Goal: Information Seeking & Learning: Check status

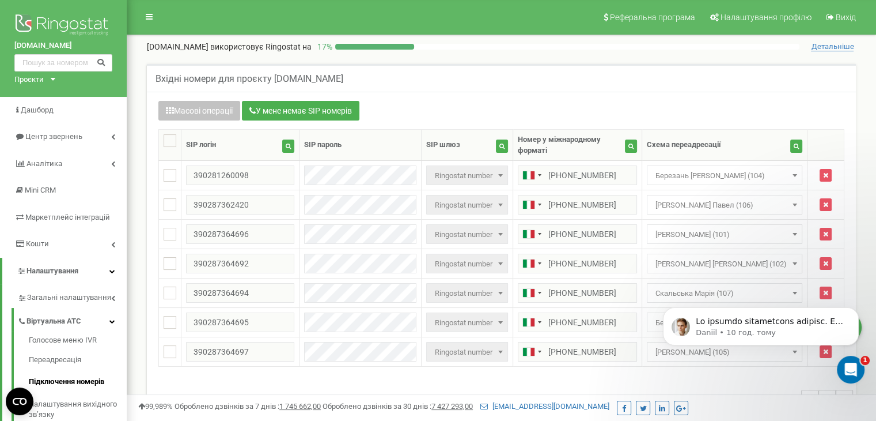
click at [46, 79] on div "Проєкти [DOMAIN_NAME] [DOMAIN_NAME] [DOMAIN_NAME]" at bounding box center [32, 79] width 36 height 11
click at [48, 123] on link "[DOMAIN_NAME]" at bounding box center [47, 123] width 52 height 6
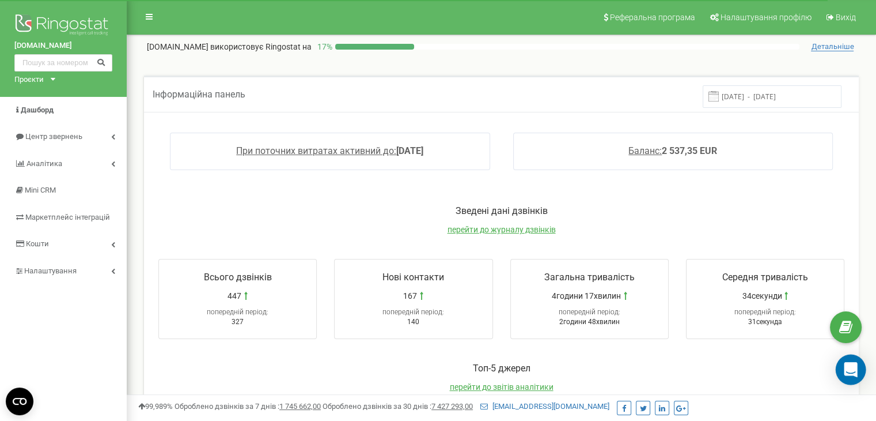
click at [847, 379] on div "Open Intercom Messenger" at bounding box center [851, 369] width 31 height 31
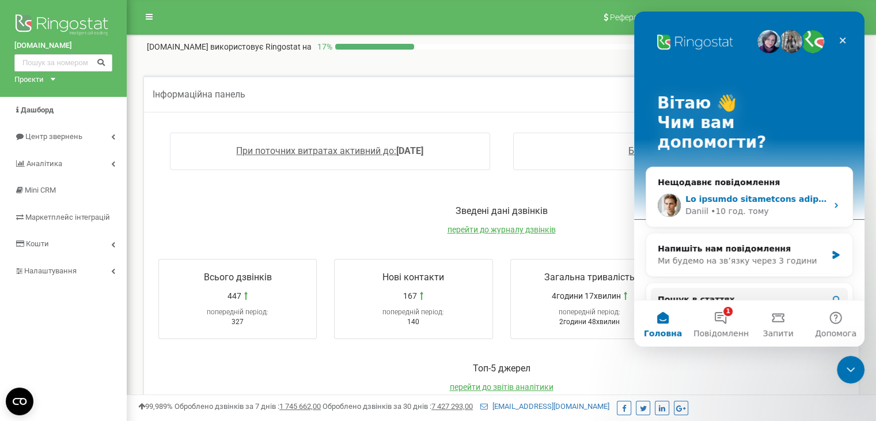
click at [753, 205] on div "• 10 год. тому" at bounding box center [740, 211] width 58 height 12
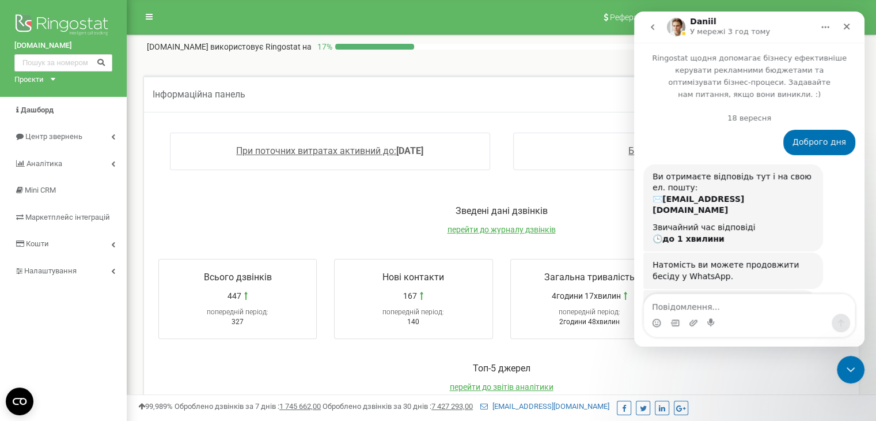
scroll to position [74, 0]
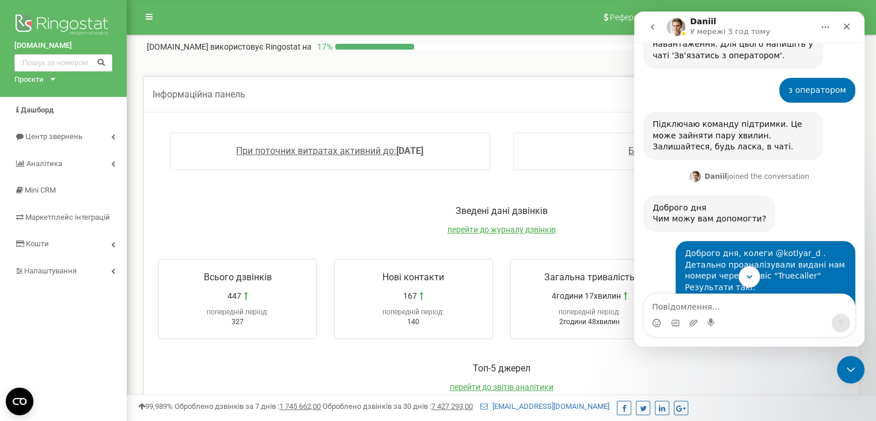
click at [750, 276] on icon "Scroll to bottom" at bounding box center [750, 276] width 6 height 3
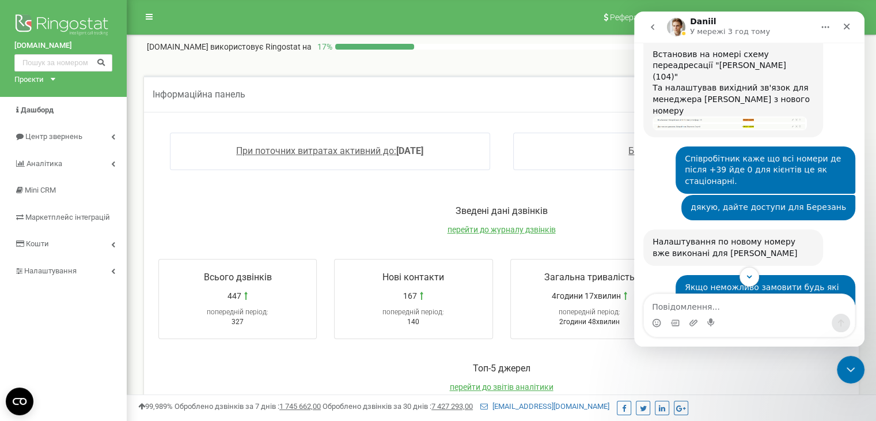
scroll to position [4606, 0]
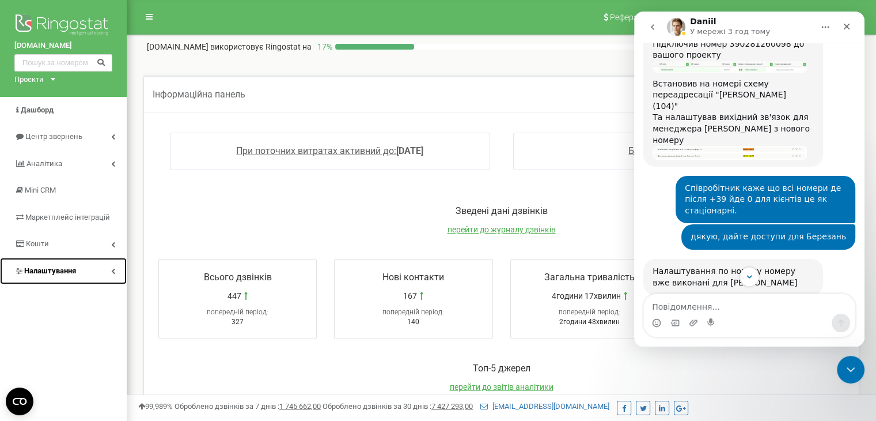
click at [56, 270] on span "Налаштування" at bounding box center [50, 270] width 52 height 9
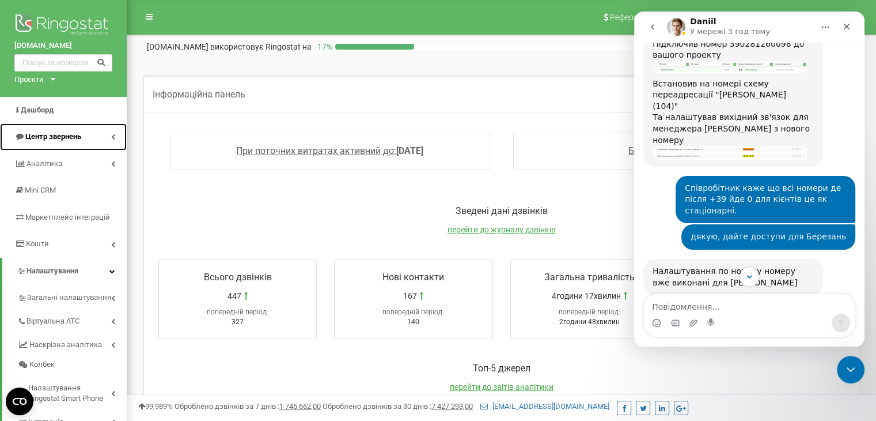
click at [71, 143] on link "Центр звернень" at bounding box center [63, 136] width 127 height 27
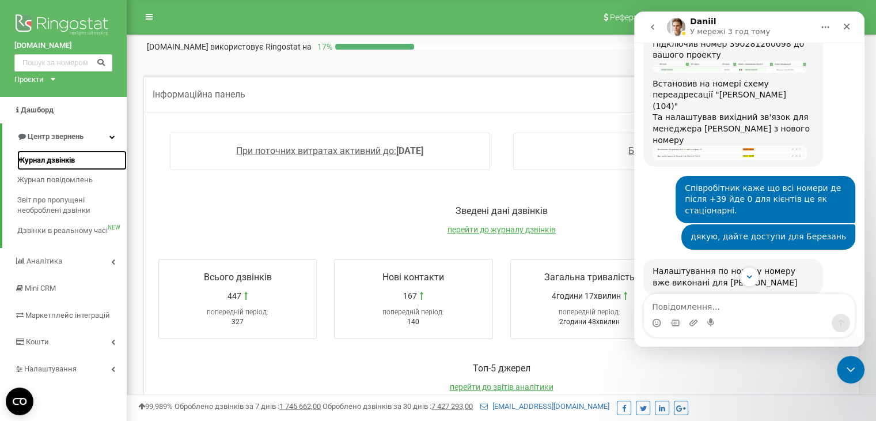
click at [62, 162] on span "Журнал дзвінків" at bounding box center [46, 160] width 58 height 11
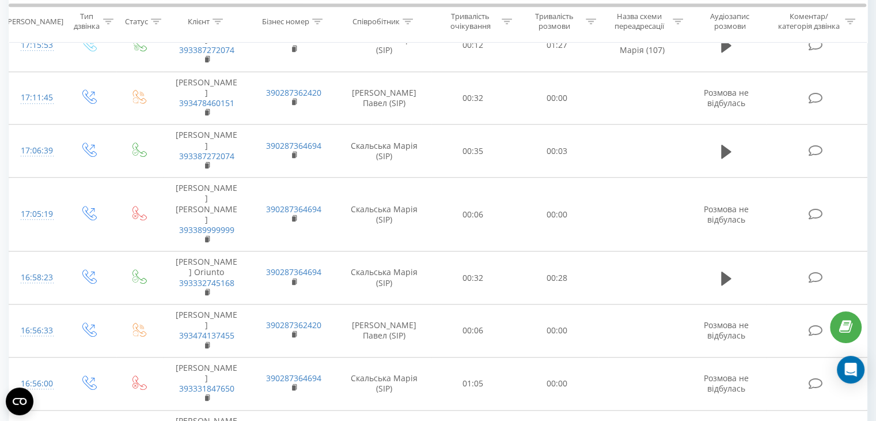
scroll to position [904, 0]
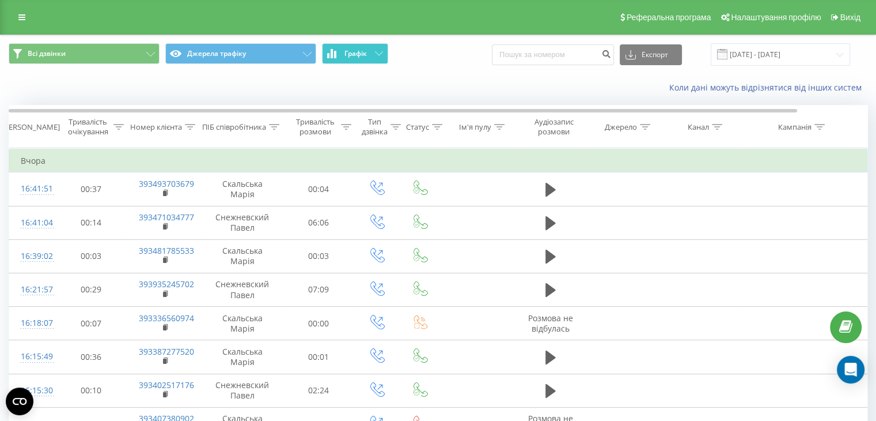
click at [369, 54] on button "Графік" at bounding box center [355, 53] width 66 height 21
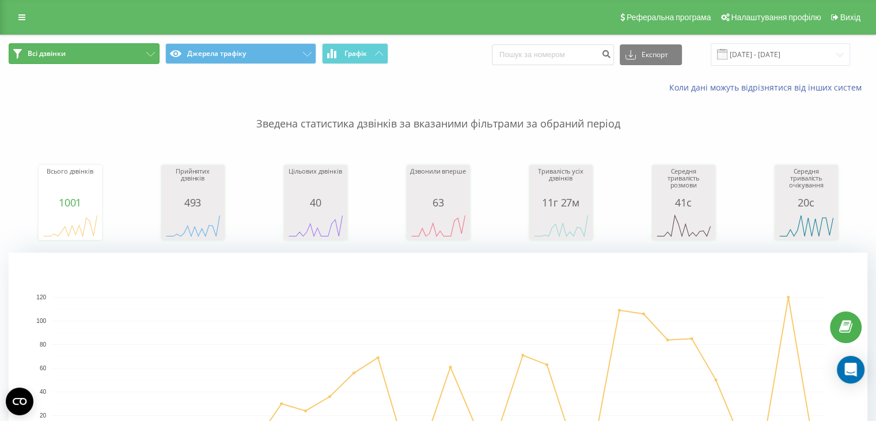
click at [150, 54] on icon at bounding box center [150, 54] width 9 height 5
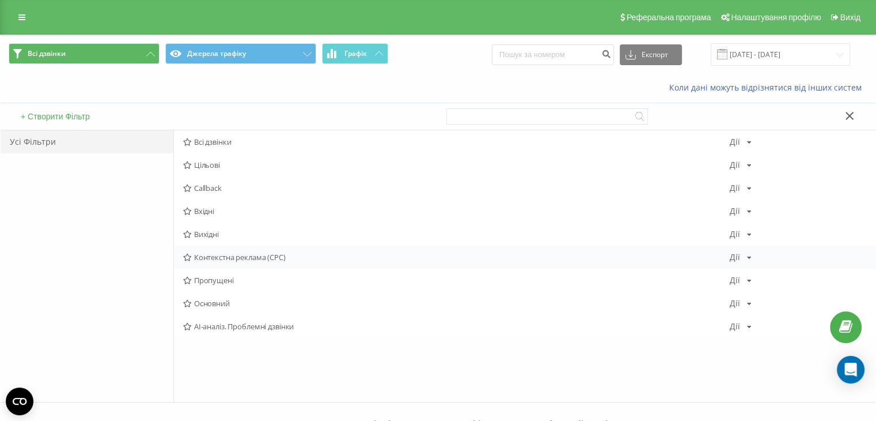
click at [745, 261] on div "Контекстна реклама (CPC) Дії Редагувати Копіювати Видалити За замовчуванням Под…" at bounding box center [525, 256] width 702 height 23
click at [738, 255] on div "Дії" at bounding box center [735, 257] width 10 height 8
click at [750, 257] on icon at bounding box center [749, 257] width 5 height 7
click at [214, 54] on button "Джерела трафіку" at bounding box center [240, 53] width 151 height 21
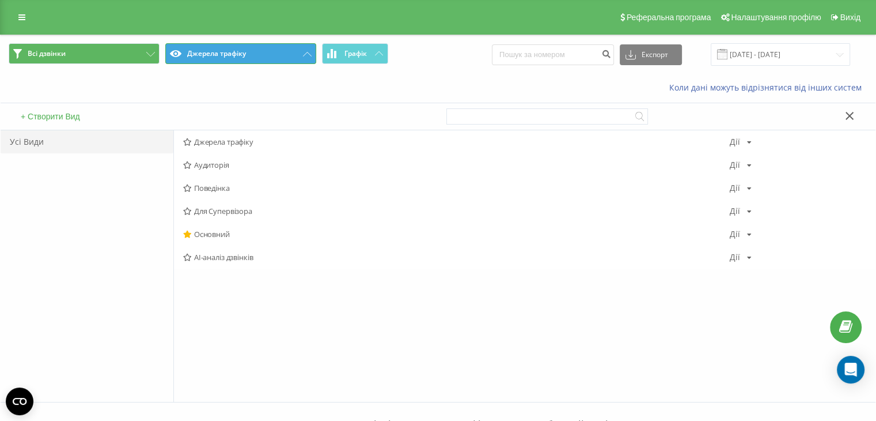
click at [221, 56] on button "Джерела трафіку" at bounding box center [240, 53] width 151 height 21
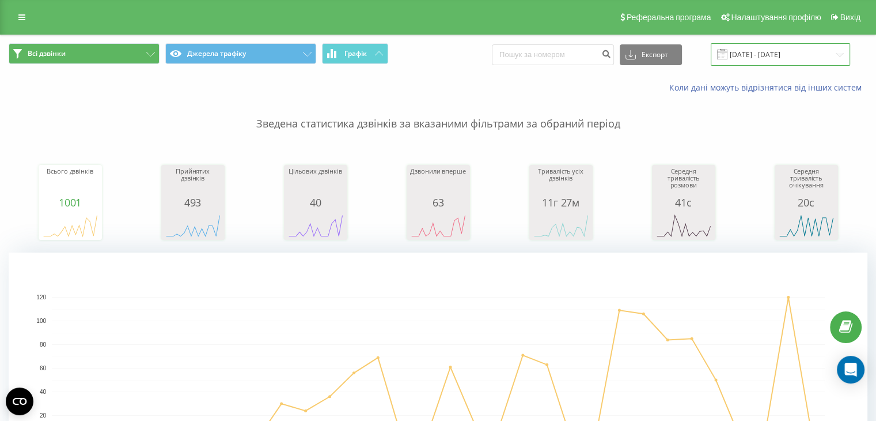
click at [760, 59] on input "23.08.2025 - 23.09.2025" at bounding box center [780, 54] width 139 height 22
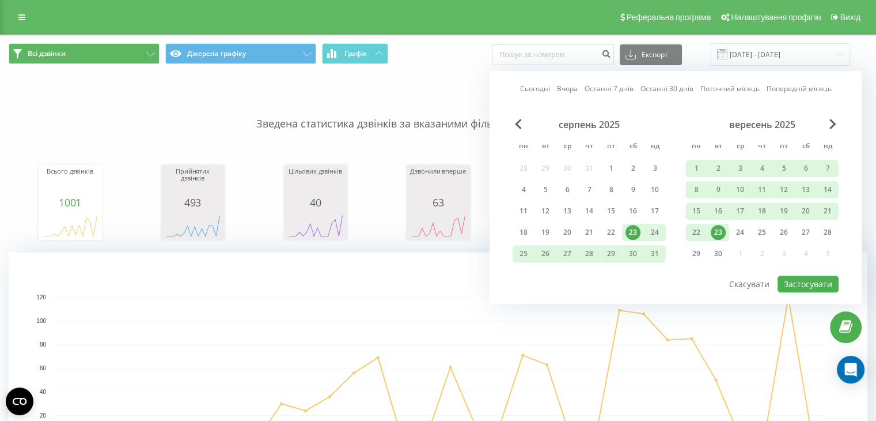
click at [565, 88] on link "Вчора" at bounding box center [567, 89] width 21 height 11
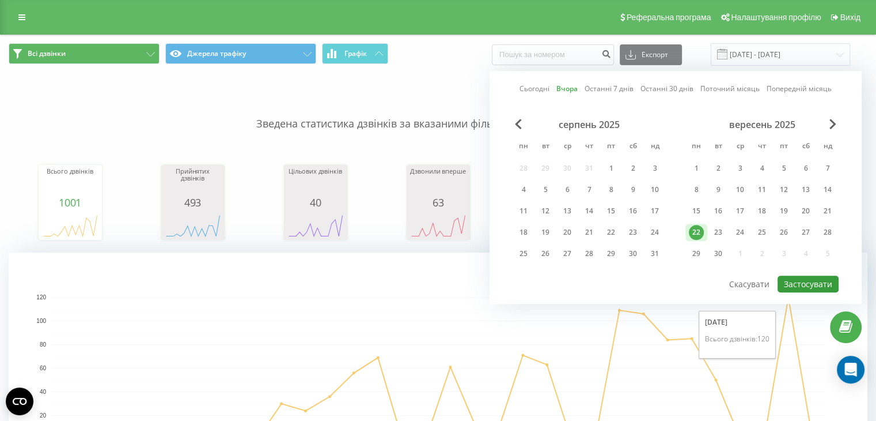
click at [795, 281] on button "Застосувати" at bounding box center [808, 283] width 61 height 17
type input "22.09.2025 - 22.09.2025"
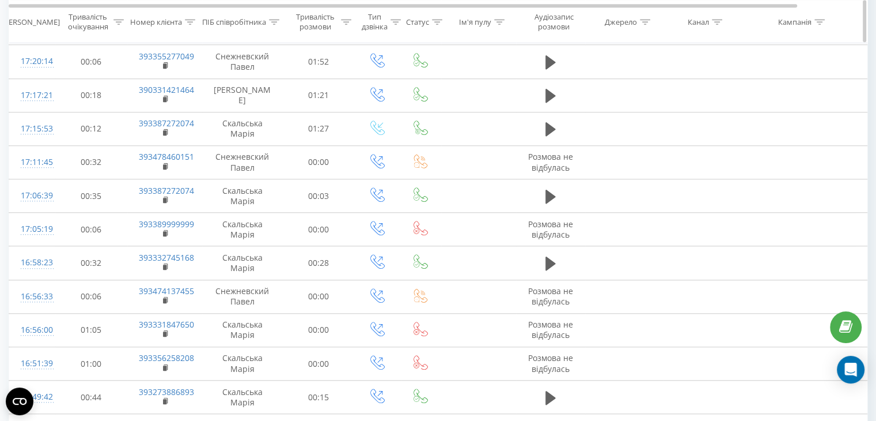
scroll to position [1022, 0]
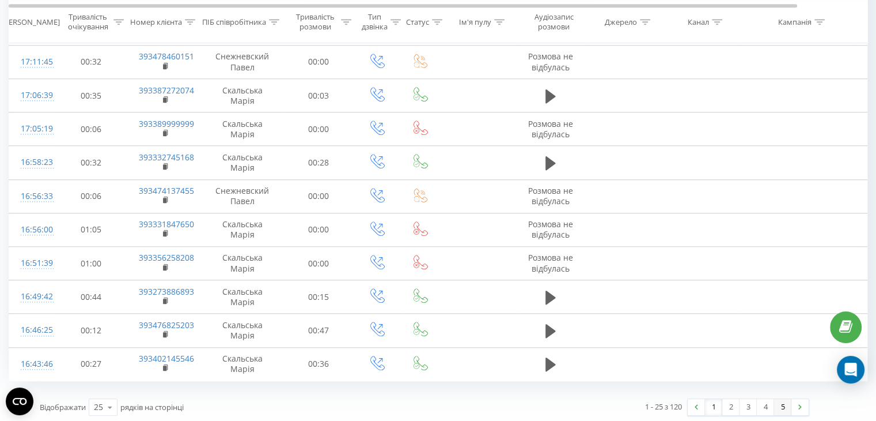
click at [776, 402] on link "5" at bounding box center [782, 407] width 17 height 16
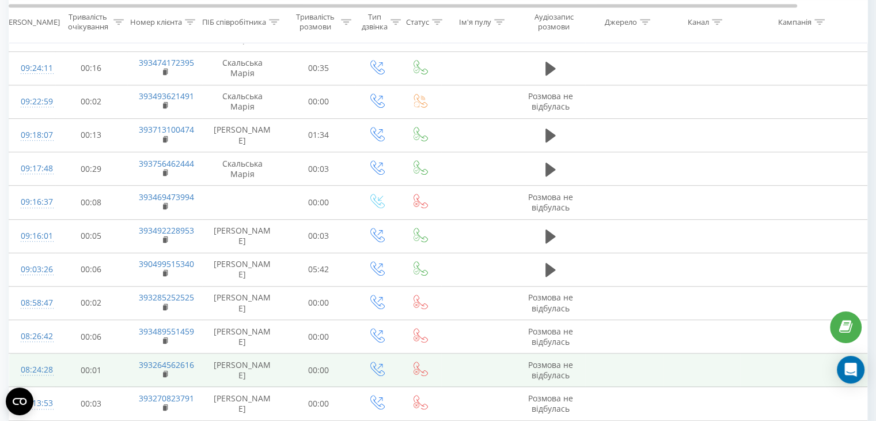
scroll to position [855, 0]
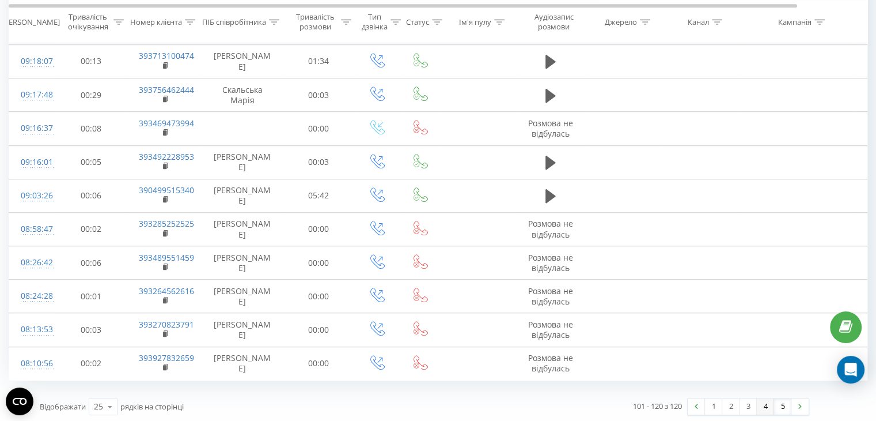
click at [766, 402] on link "4" at bounding box center [765, 406] width 17 height 16
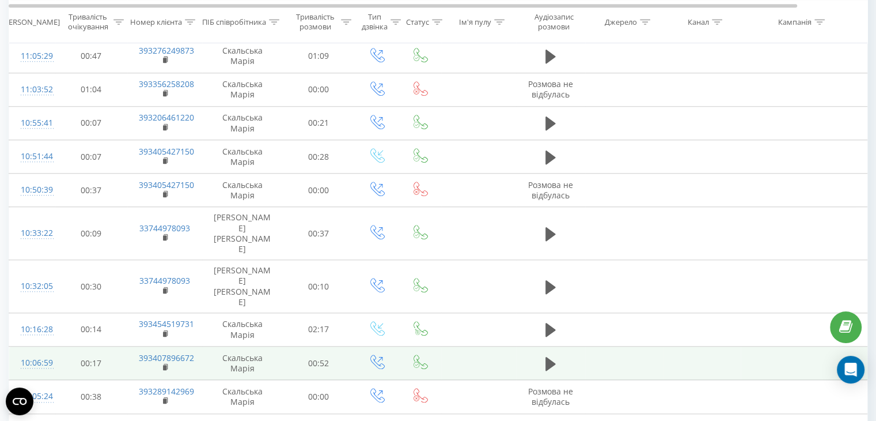
scroll to position [1022, 0]
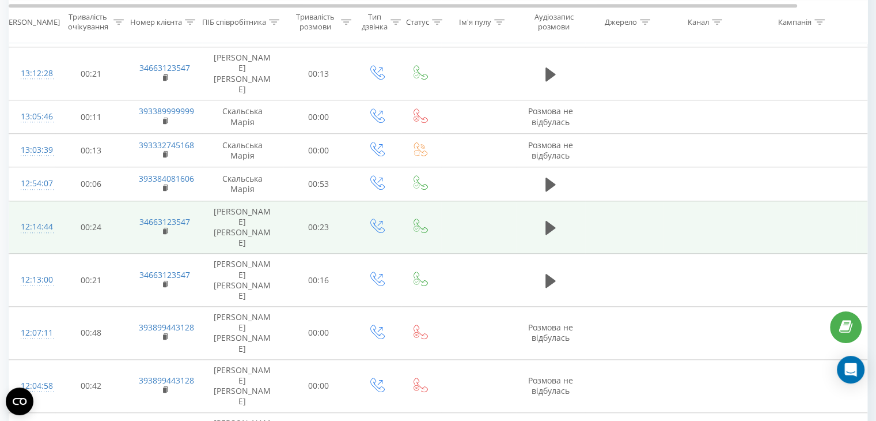
scroll to position [1022, 0]
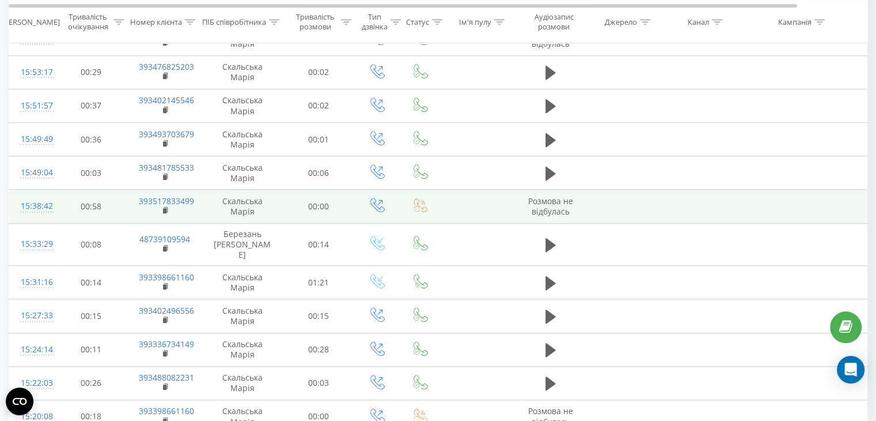
scroll to position [1022, 0]
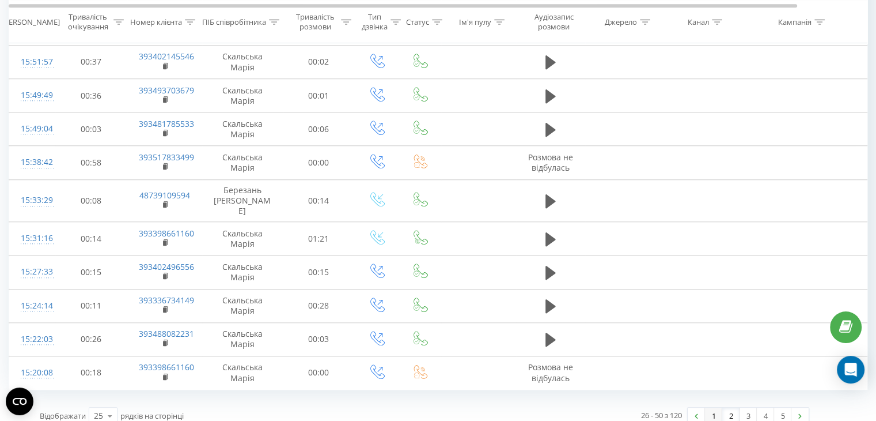
click at [709, 407] on link "1" at bounding box center [713, 415] width 17 height 16
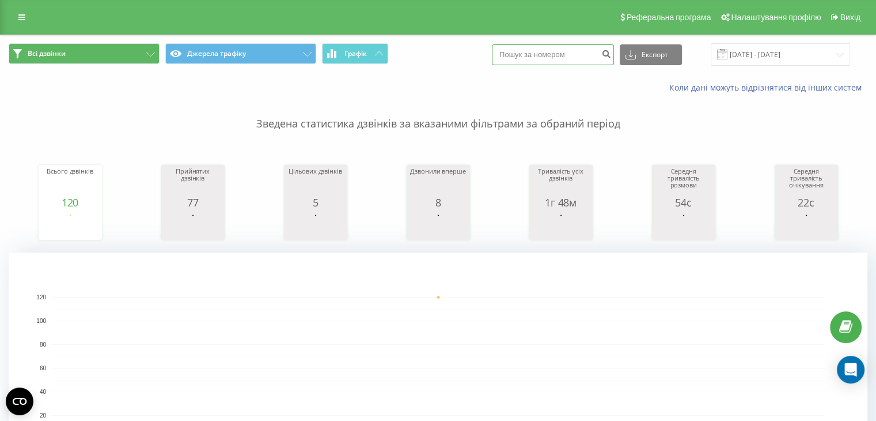
click at [538, 50] on input at bounding box center [553, 54] width 122 height 21
paste input "+393802818748"
type input "+393802818748"
click at [614, 58] on button "submit" at bounding box center [607, 54] width 16 height 21
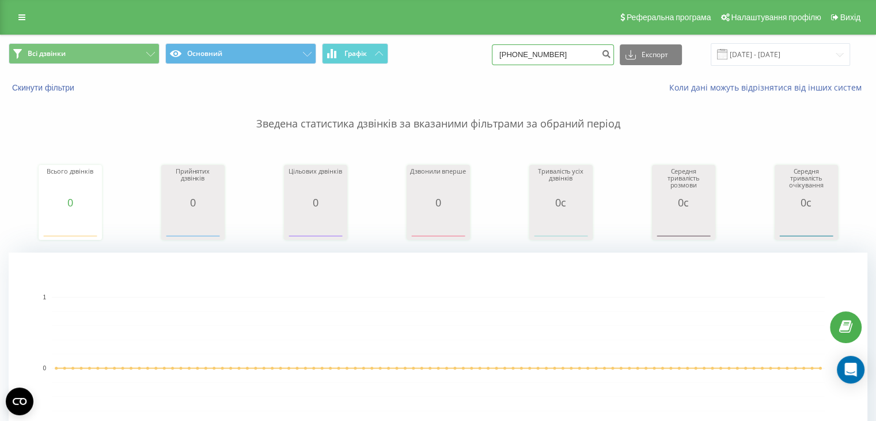
drag, startPoint x: 530, startPoint y: 54, endPoint x: 502, endPoint y: 58, distance: 27.9
click at [502, 58] on div "Всі дзвінки Основний Графік +393802818748 Експорт .csv .xls .xlsx 23.06.2025 - …" at bounding box center [438, 54] width 859 height 22
type input "3802818748"
click at [611, 56] on icon "submit" at bounding box center [607, 52] width 10 height 7
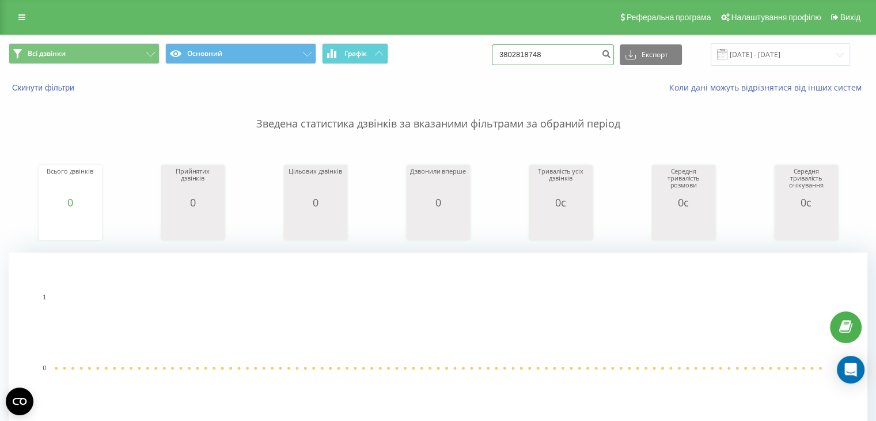
drag, startPoint x: 528, startPoint y: 54, endPoint x: 507, endPoint y: 58, distance: 21.7
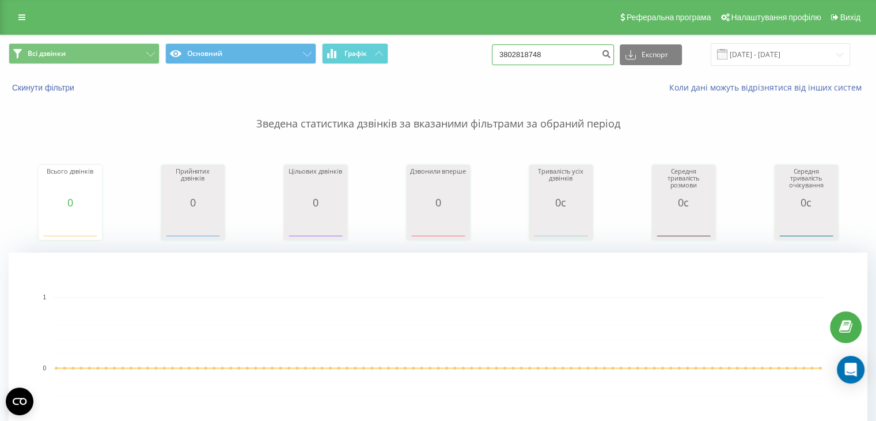
click at [507, 58] on div "Всі дзвінки Основний Графік 3802818748 Експорт .csv .xls .xlsx [DATE] - [DATE]" at bounding box center [438, 54] width 859 height 22
type input "2818748"
click at [774, 56] on input "[DATE] - [DATE]" at bounding box center [780, 54] width 139 height 22
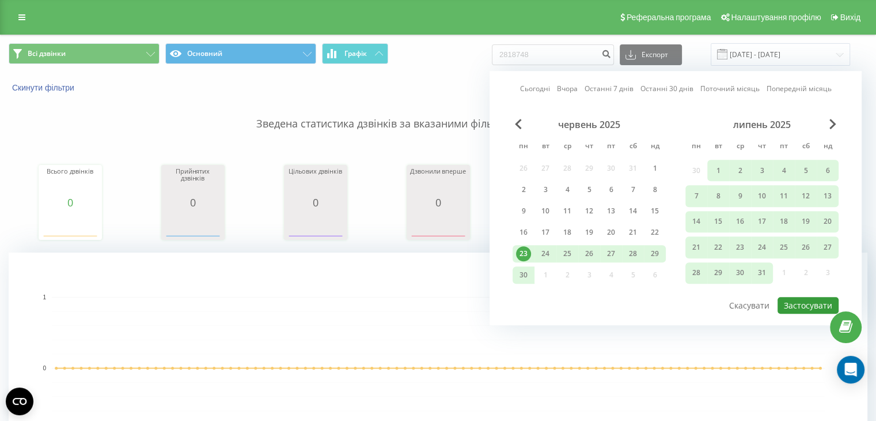
click at [800, 303] on button "Застосувати" at bounding box center [808, 305] width 61 height 17
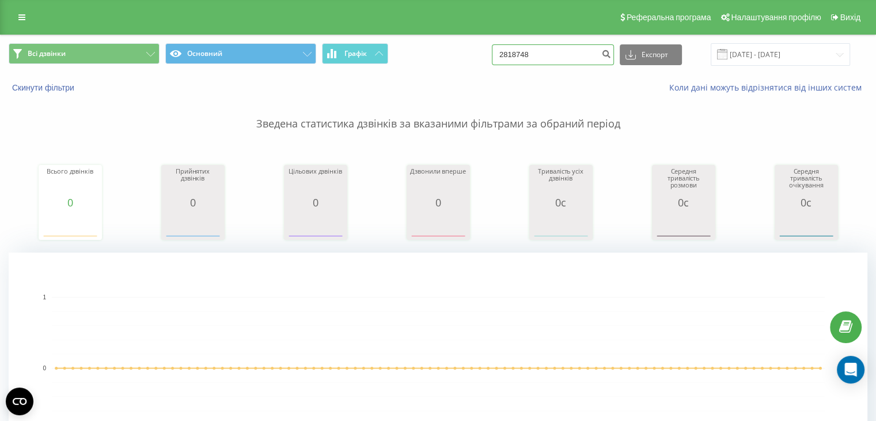
click at [542, 54] on input "2818748" at bounding box center [553, 54] width 122 height 21
paste input "+393515252556"
type input "+393515252556"
click at [611, 54] on icon "submit" at bounding box center [607, 52] width 10 height 7
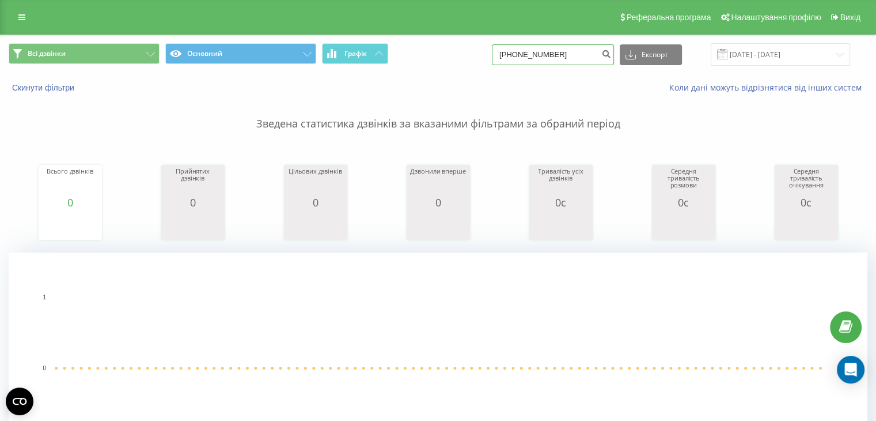
drag, startPoint x: 532, startPoint y: 54, endPoint x: 505, endPoint y: 61, distance: 28.0
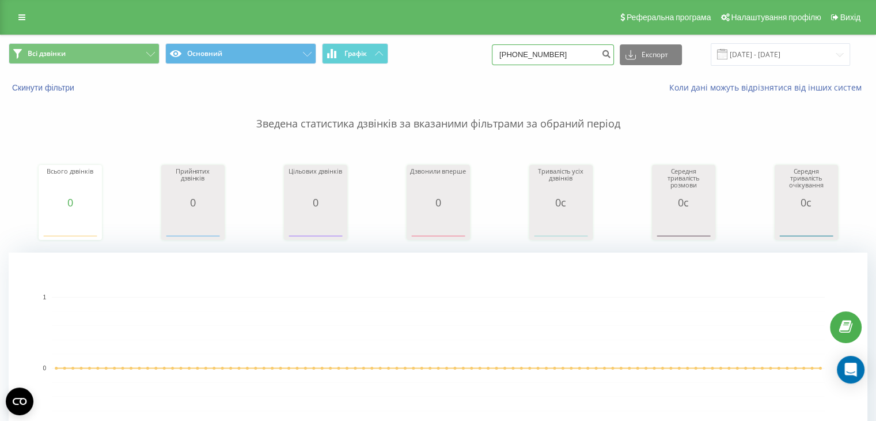
click at [507, 62] on div "Всі дзвінки Основний Графік [PHONE_NUMBER] Експорт .csv .xls .xlsx [DATE] - [DA…" at bounding box center [438, 54] width 859 height 22
type input "515252556"
click at [614, 59] on button "submit" at bounding box center [607, 54] width 16 height 21
click at [536, 57] on input "515252556" at bounding box center [553, 54] width 122 height 21
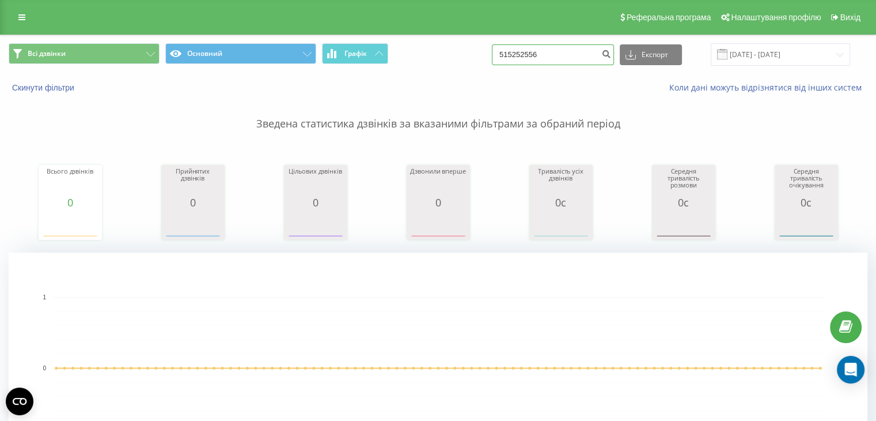
paste input "[PHONE_NUMBER]"
type input "[PHONE_NUMBER]"
click at [611, 55] on icon "submit" at bounding box center [607, 52] width 10 height 7
drag, startPoint x: 531, startPoint y: 54, endPoint x: 491, endPoint y: 63, distance: 41.4
click at [491, 63] on div "Всі дзвінки Основний Графік [PHONE_NUMBER] Експорт .csv .xls .xlsx [DATE] - [DA…" at bounding box center [438, 54] width 859 height 22
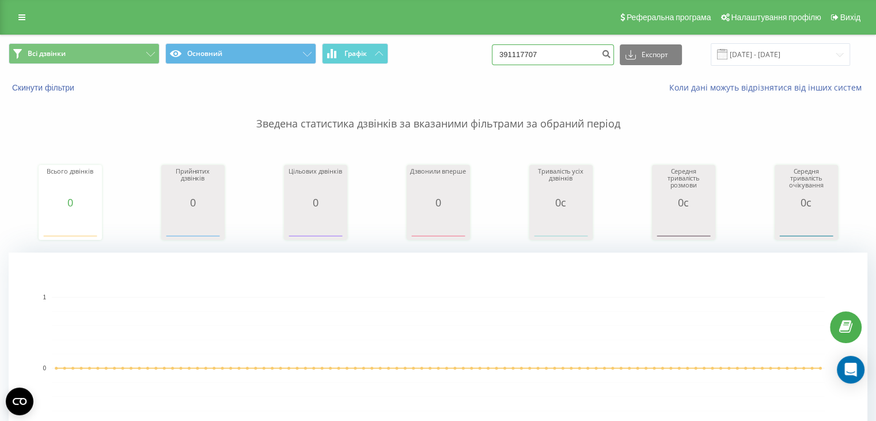
type input "391117707"
drag, startPoint x: 576, startPoint y: 59, endPoint x: 559, endPoint y: 51, distance: 19.1
click at [570, 56] on input "391117707" at bounding box center [553, 54] width 122 height 21
click at [527, 55] on input "391117707" at bounding box center [553, 54] width 122 height 21
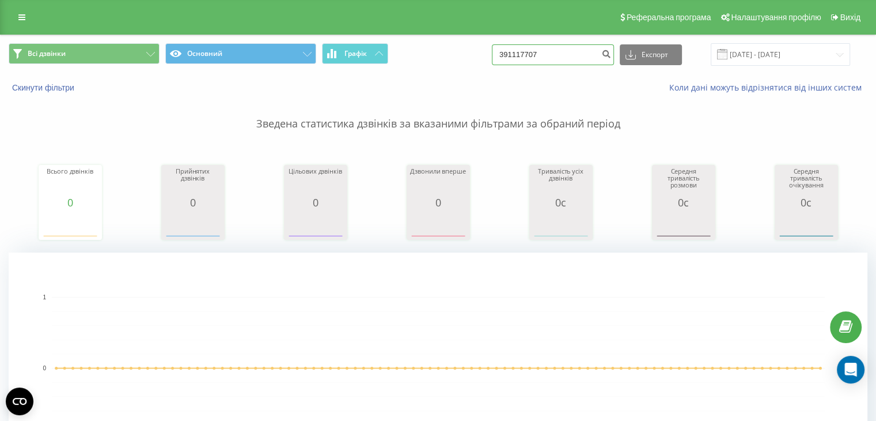
paste input "+39 380 472 0513"
type input "+393804720513"
click at [614, 56] on button "submit" at bounding box center [607, 54] width 16 height 21
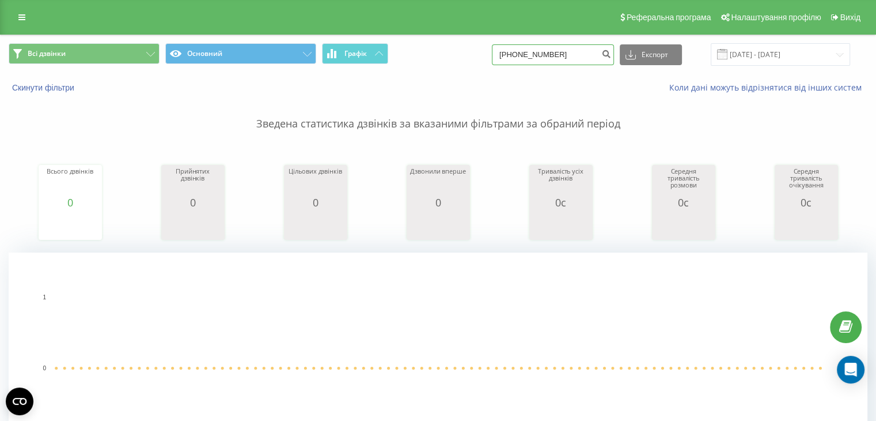
drag, startPoint x: 530, startPoint y: 55, endPoint x: 502, endPoint y: 61, distance: 27.7
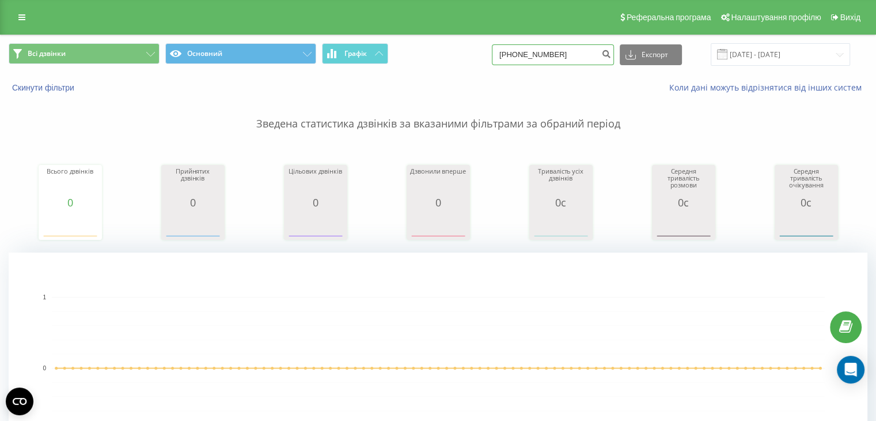
click at [502, 61] on div "Всі дзвінки Основний Графік [PHONE_NUMBER] Експорт .csv .xls .xlsx [DATE] - [DA…" at bounding box center [438, 54] width 859 height 22
type input "3804720513"
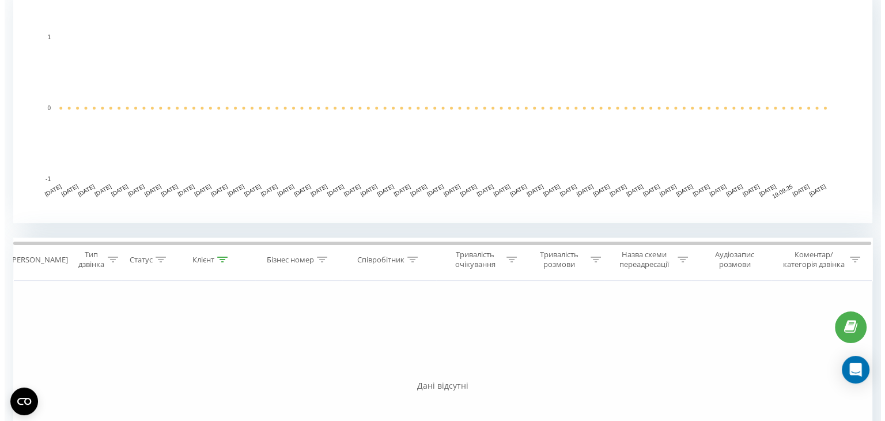
scroll to position [58, 0]
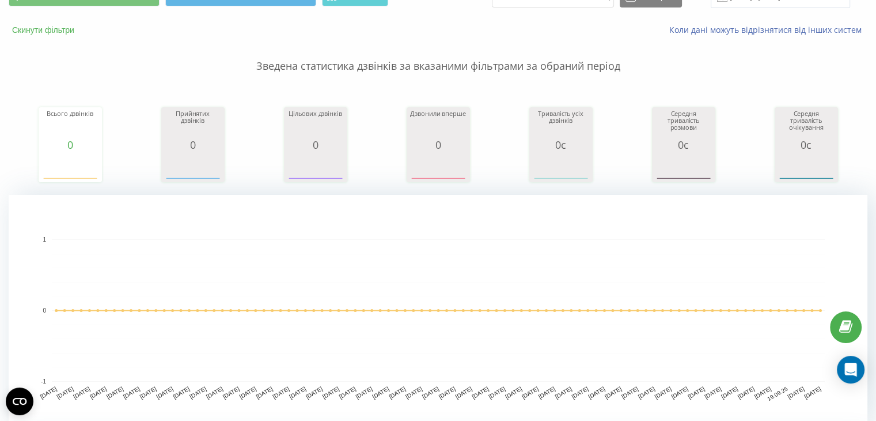
click at [60, 33] on button "Скинути фільтри" at bounding box center [44, 30] width 71 height 10
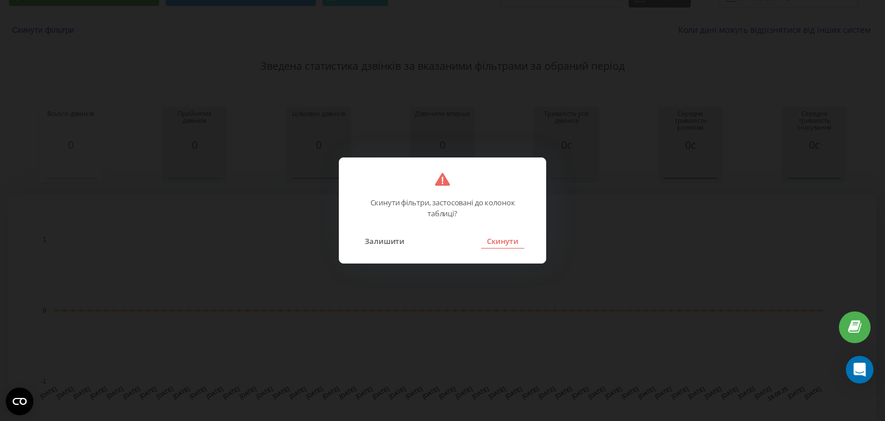
click at [509, 240] on button "Скинути" at bounding box center [502, 240] width 43 height 15
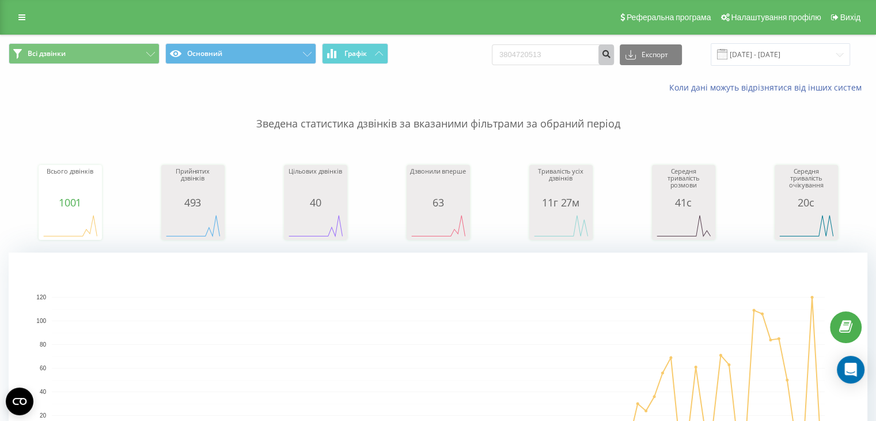
click at [611, 55] on icon "submit" at bounding box center [607, 52] width 10 height 7
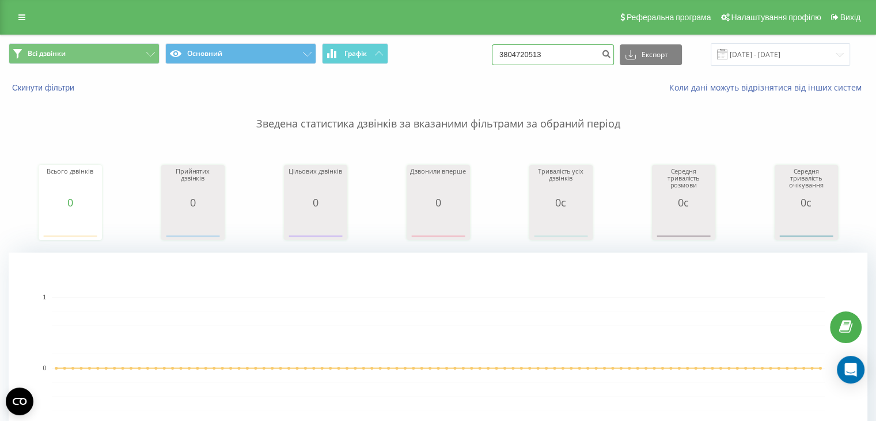
click at [549, 59] on input "3804720513" at bounding box center [553, 54] width 122 height 21
paste input "4663123547"
drag, startPoint x: 613, startPoint y: 53, endPoint x: 604, endPoint y: 57, distance: 10.1
click at [604, 57] on form "34663123547" at bounding box center [553, 54] width 122 height 21
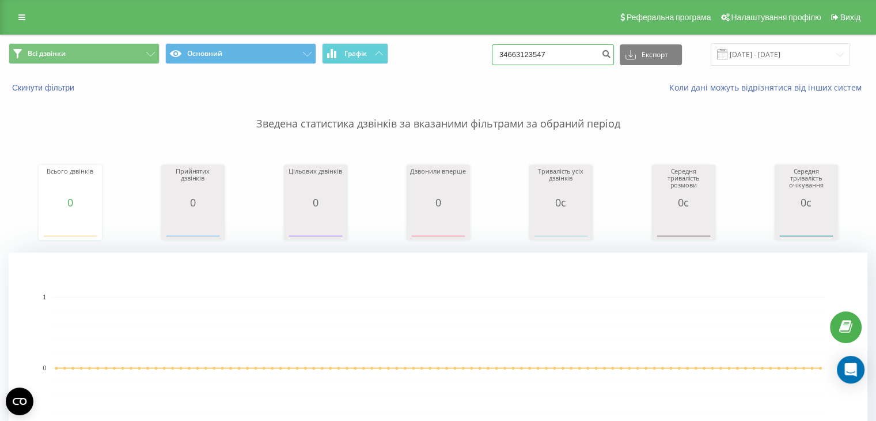
click at [579, 51] on input "34663123547" at bounding box center [553, 54] width 122 height 21
type input "34663123547"
click at [611, 56] on icon "submit" at bounding box center [607, 52] width 10 height 7
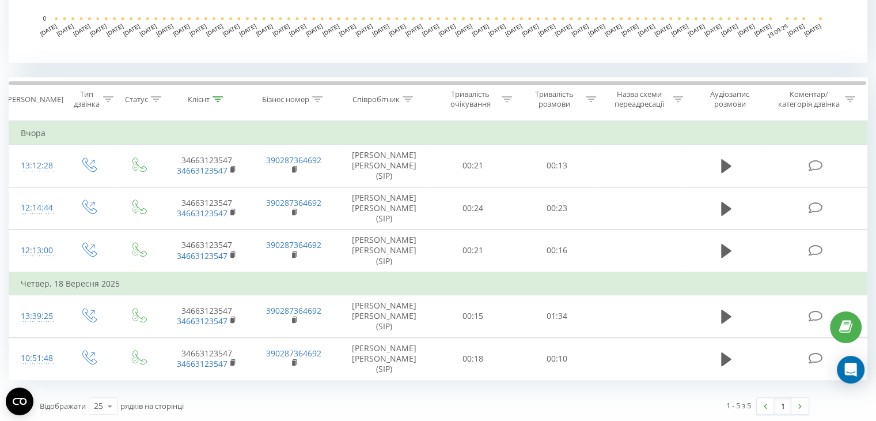
scroll to position [422, 0]
